Goal: Information Seeking & Learning: Learn about a topic

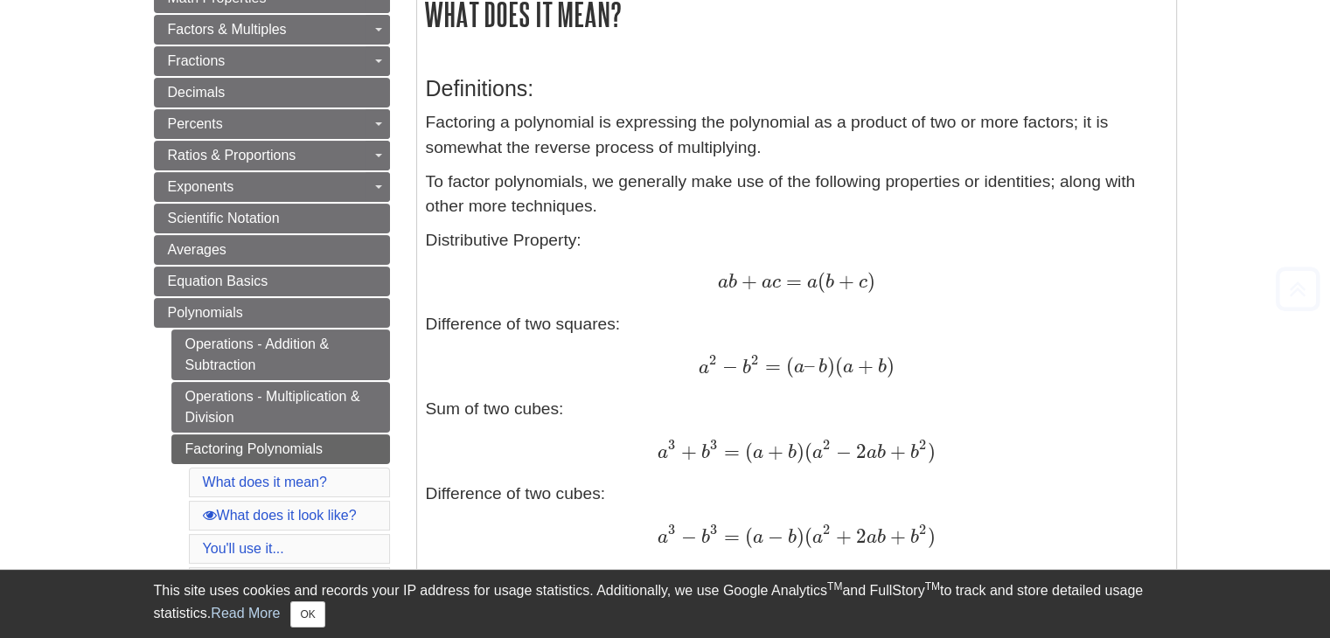
scroll to position [331, 0]
click at [916, 282] on div "a b + a c = a ( b + c ) a b + a c = a ( b + c )" at bounding box center [797, 281] width 742 height 25
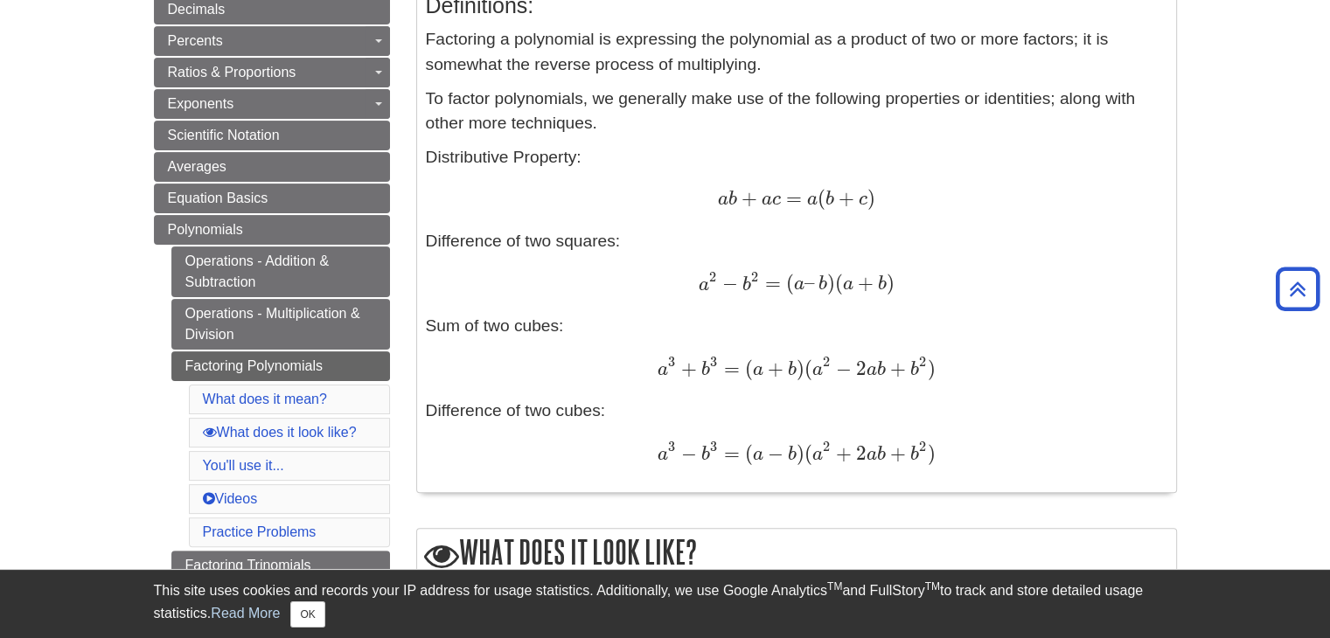
scroll to position [441, 0]
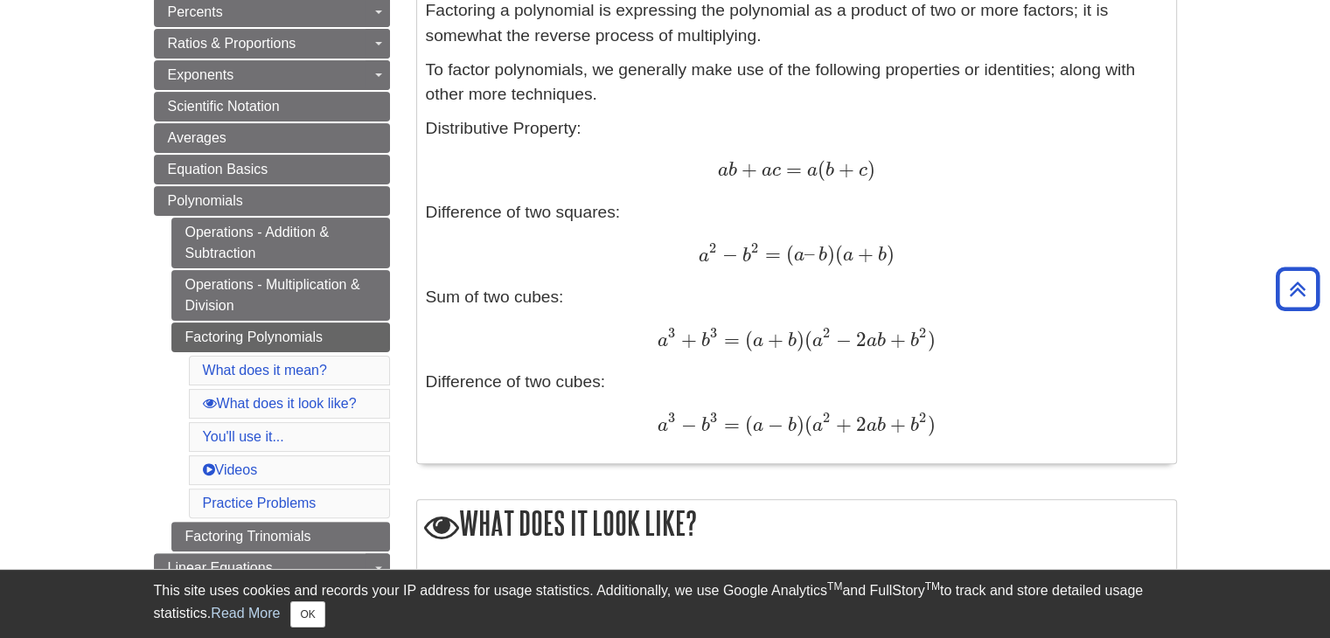
click at [685, 249] on div "a 2 − b 2 = ( a – b ) ( a + b ) a 2 − b 2 = ( a – b ) ( a + b )" at bounding box center [797, 255] width 742 height 26
drag, startPoint x: 685, startPoint y: 249, endPoint x: 893, endPoint y: 259, distance: 208.4
click at [893, 259] on div "a 2 − b 2 = ( a – b ) ( a + b ) a 2 − b 2 = ( a – b ) ( a + b )" at bounding box center [797, 255] width 742 height 26
copy span "a 2 − b 2 = ( a – b ) ( a + b )"
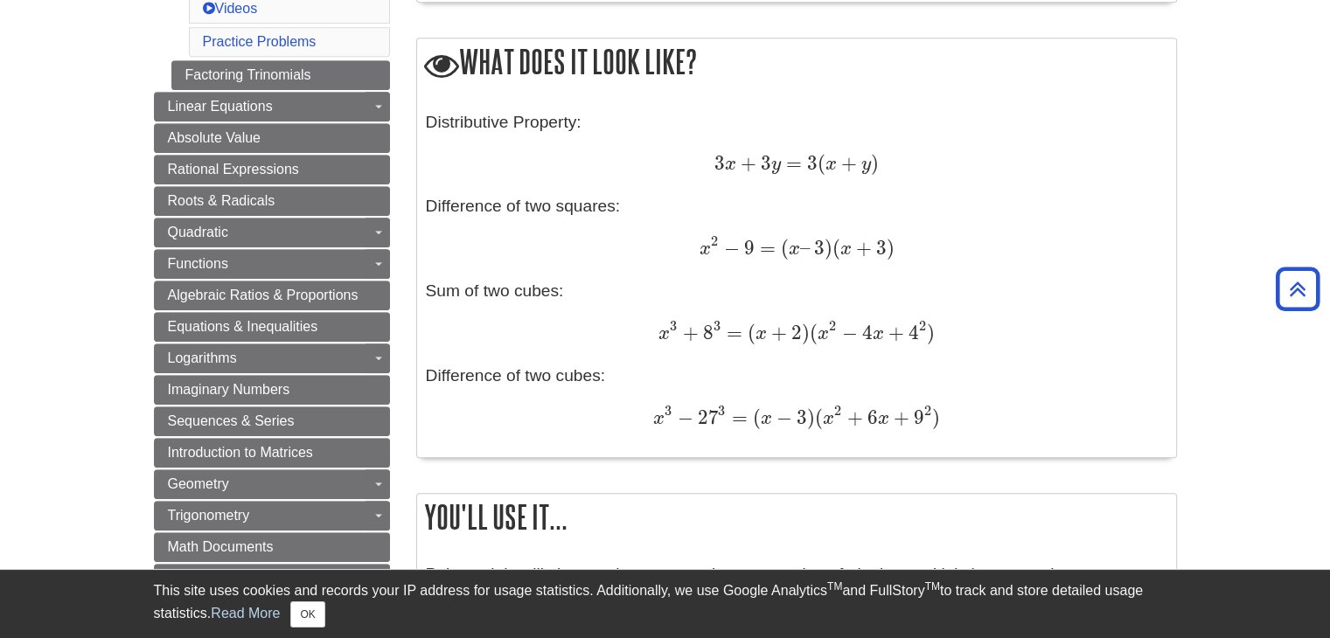
scroll to position [899, 0]
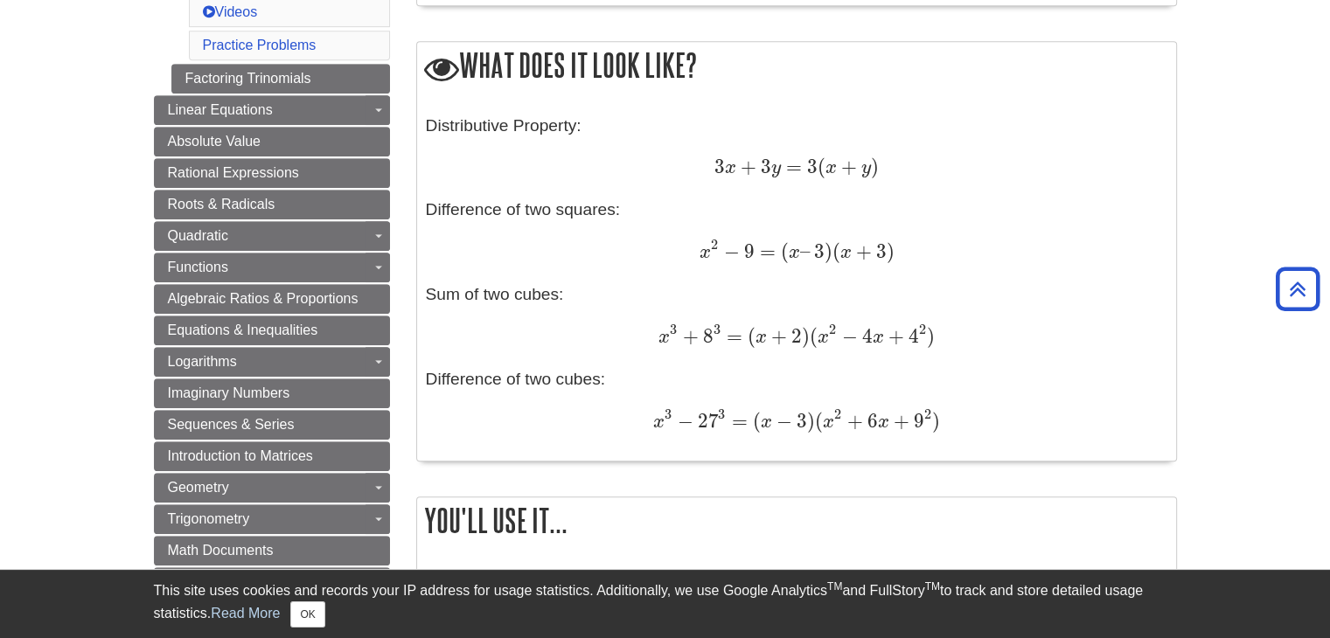
click at [691, 269] on div "Distributive Property: 3 x + 3 y = 3 ( x + y ) 3 x + 3 y = 3 ( x + y ) Differen…" at bounding box center [797, 283] width 742 height 338
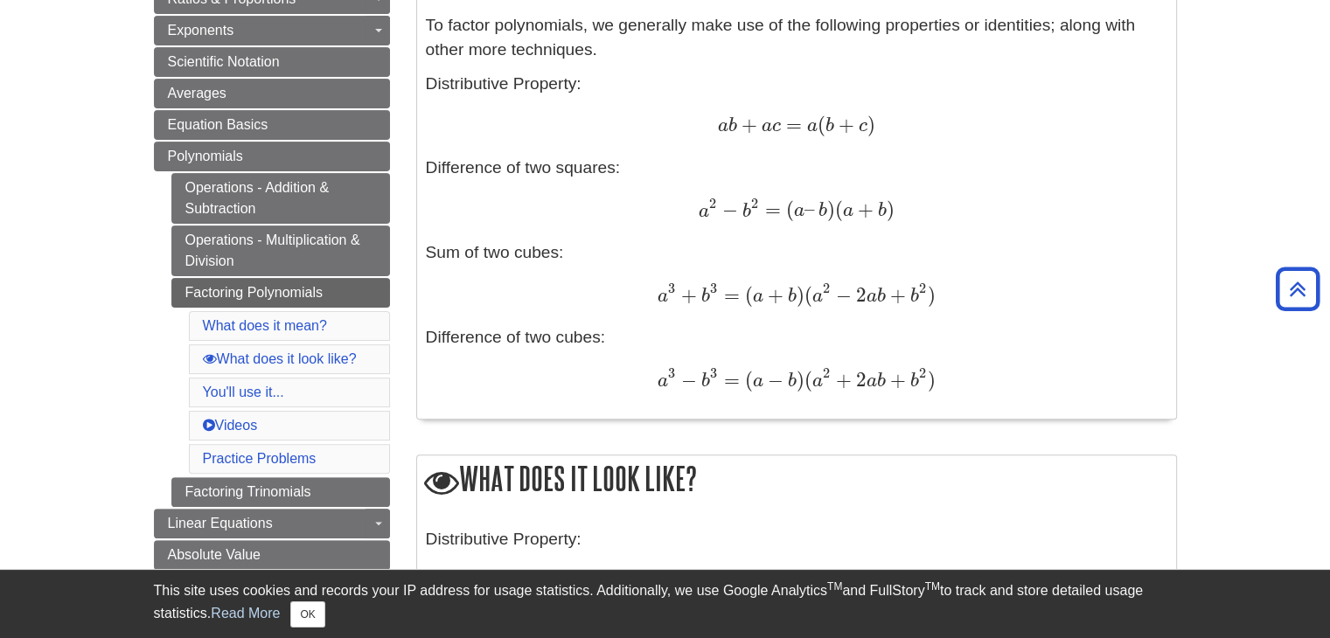
scroll to position [479, 0]
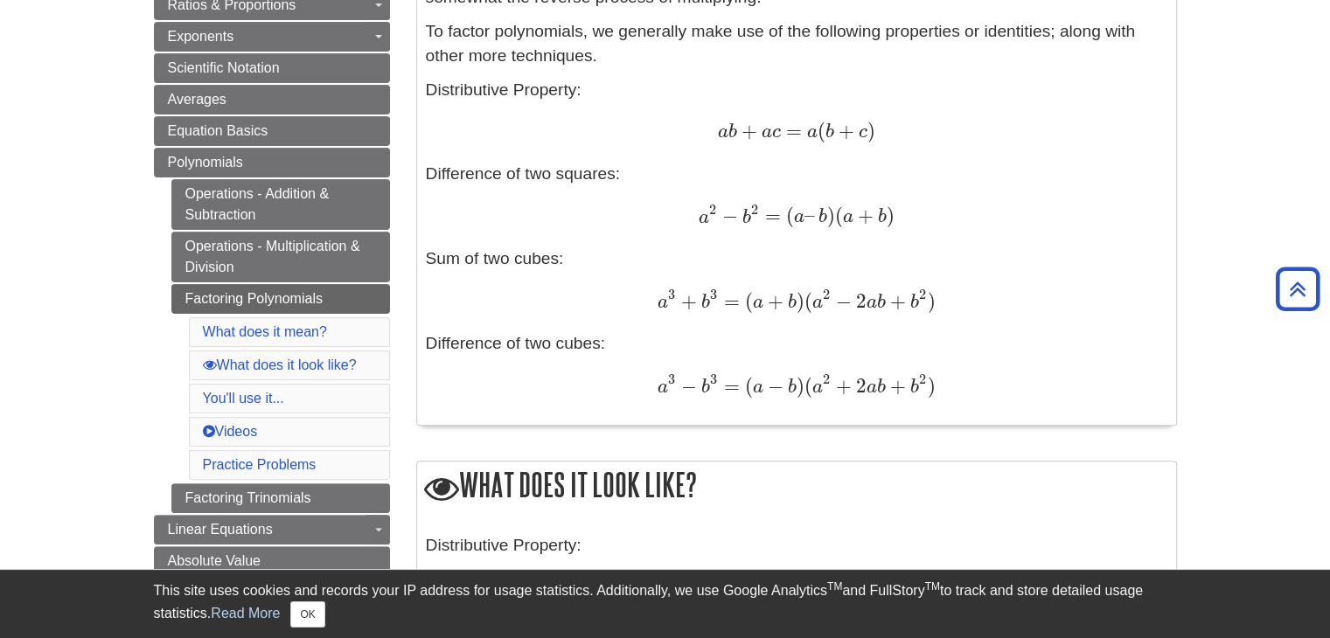
click at [659, 303] on span "a" at bounding box center [662, 302] width 10 height 19
